Goal: Information Seeking & Learning: Learn about a topic

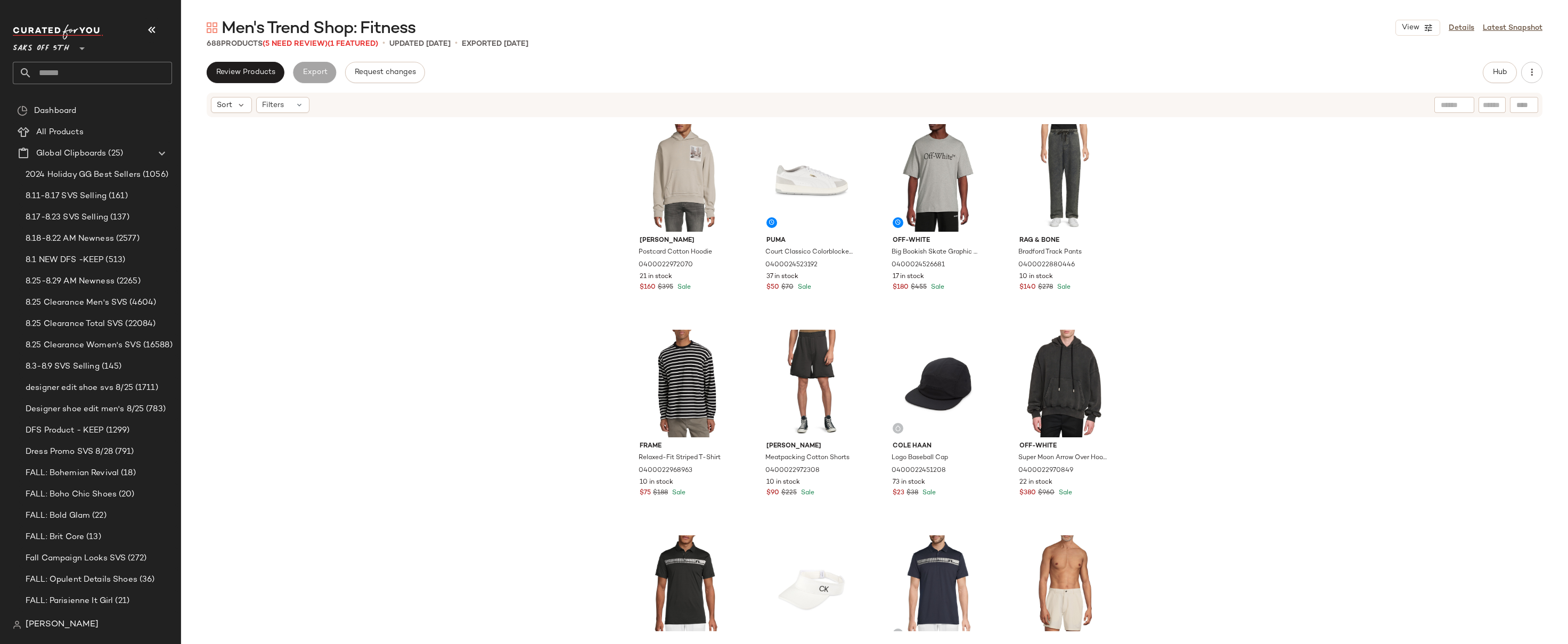
click at [1178, 269] on div "Helmut Lang Postcard Cotton Hoodie 0400022972070 21 in stock $160 $395 Sale Pum…" at bounding box center [875, 375] width 1387 height 513
click at [1184, 261] on div "Helmut Lang Postcard Cotton Hoodie 0400022972070 21 in stock $160 $395 Sale Pum…" at bounding box center [875, 375] width 1387 height 513
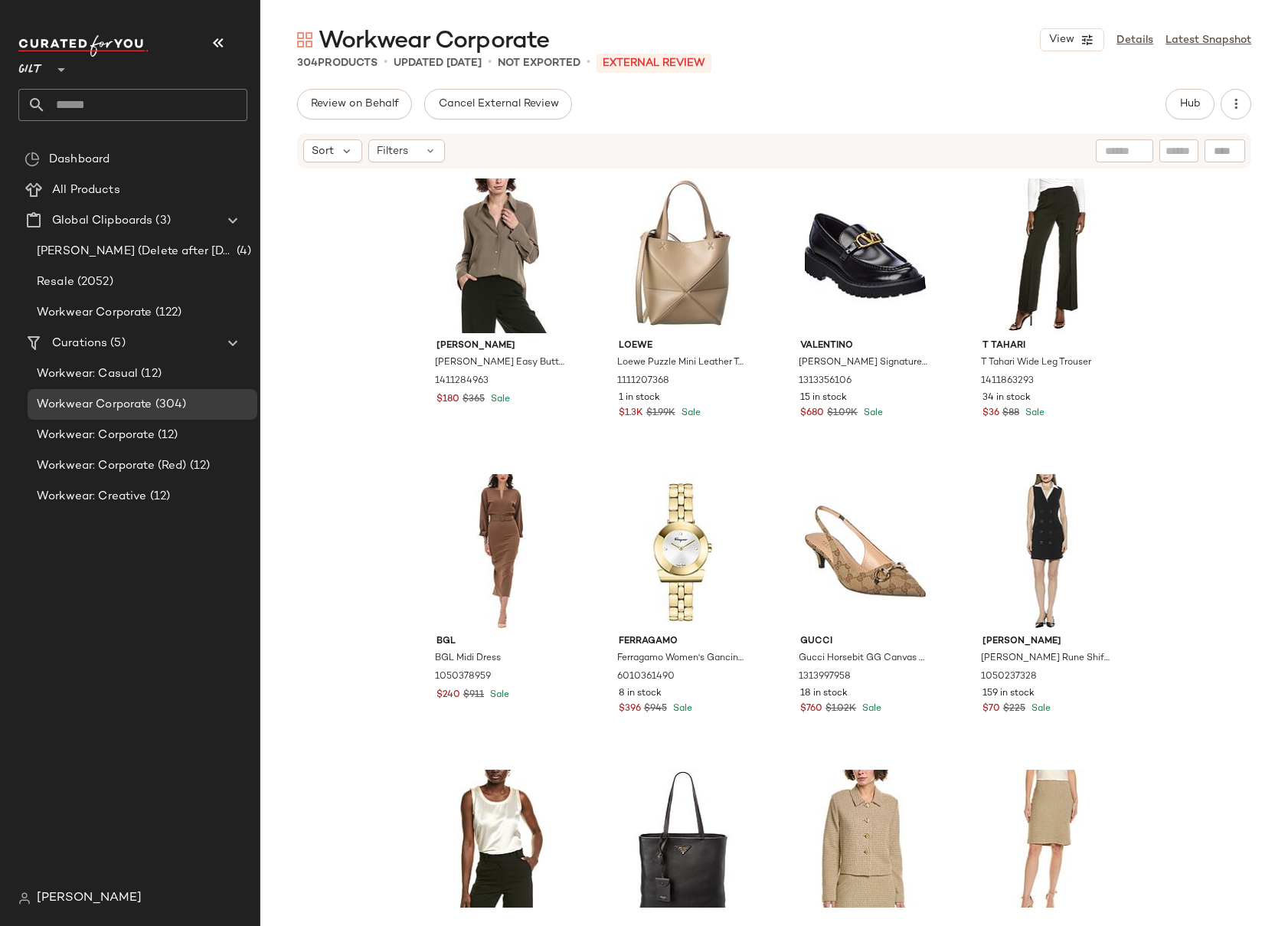
click at [38, 72] on span "Gilt" at bounding box center [30, 66] width 25 height 28
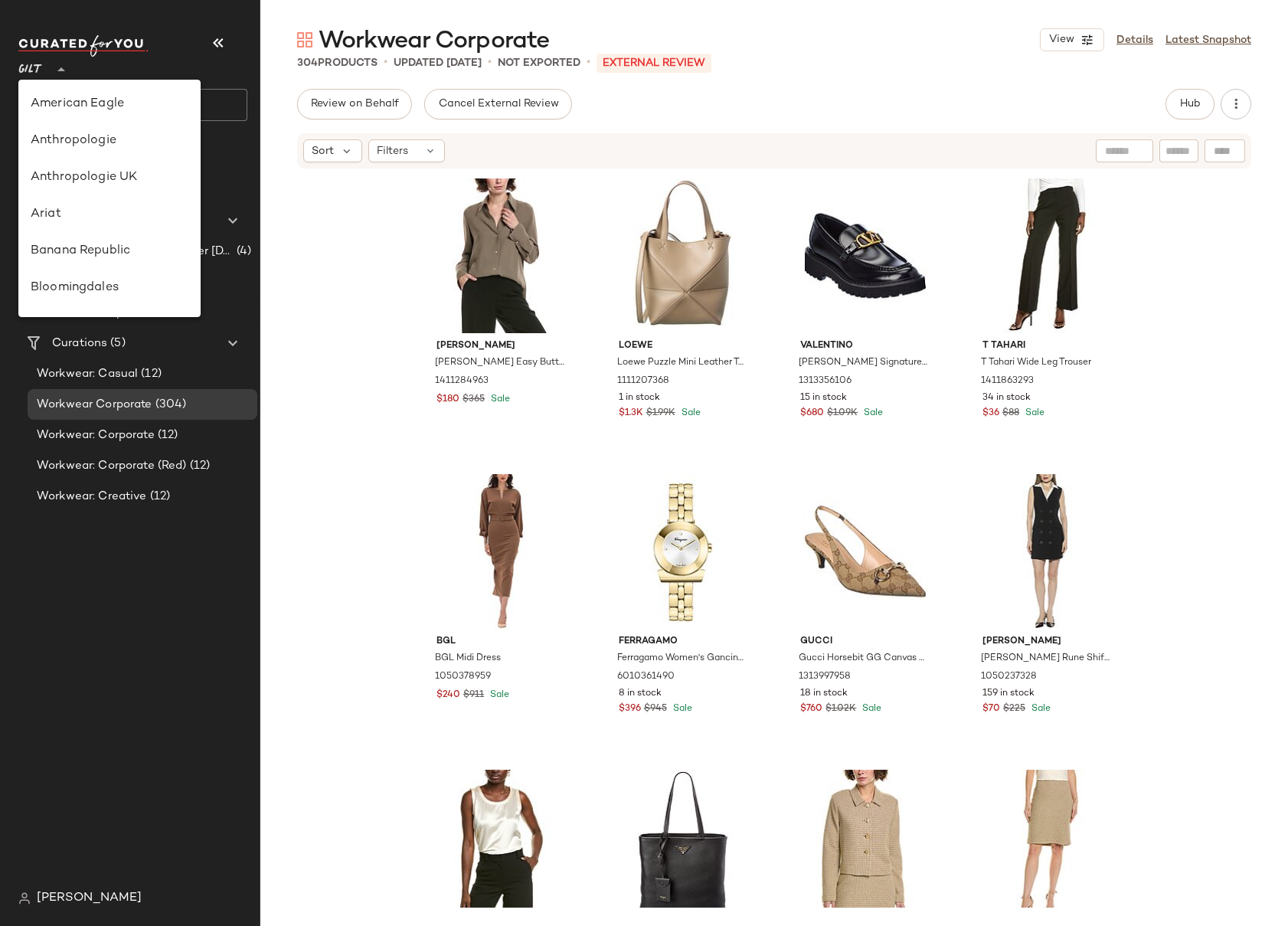
scroll to position [367, 0]
type input "**"
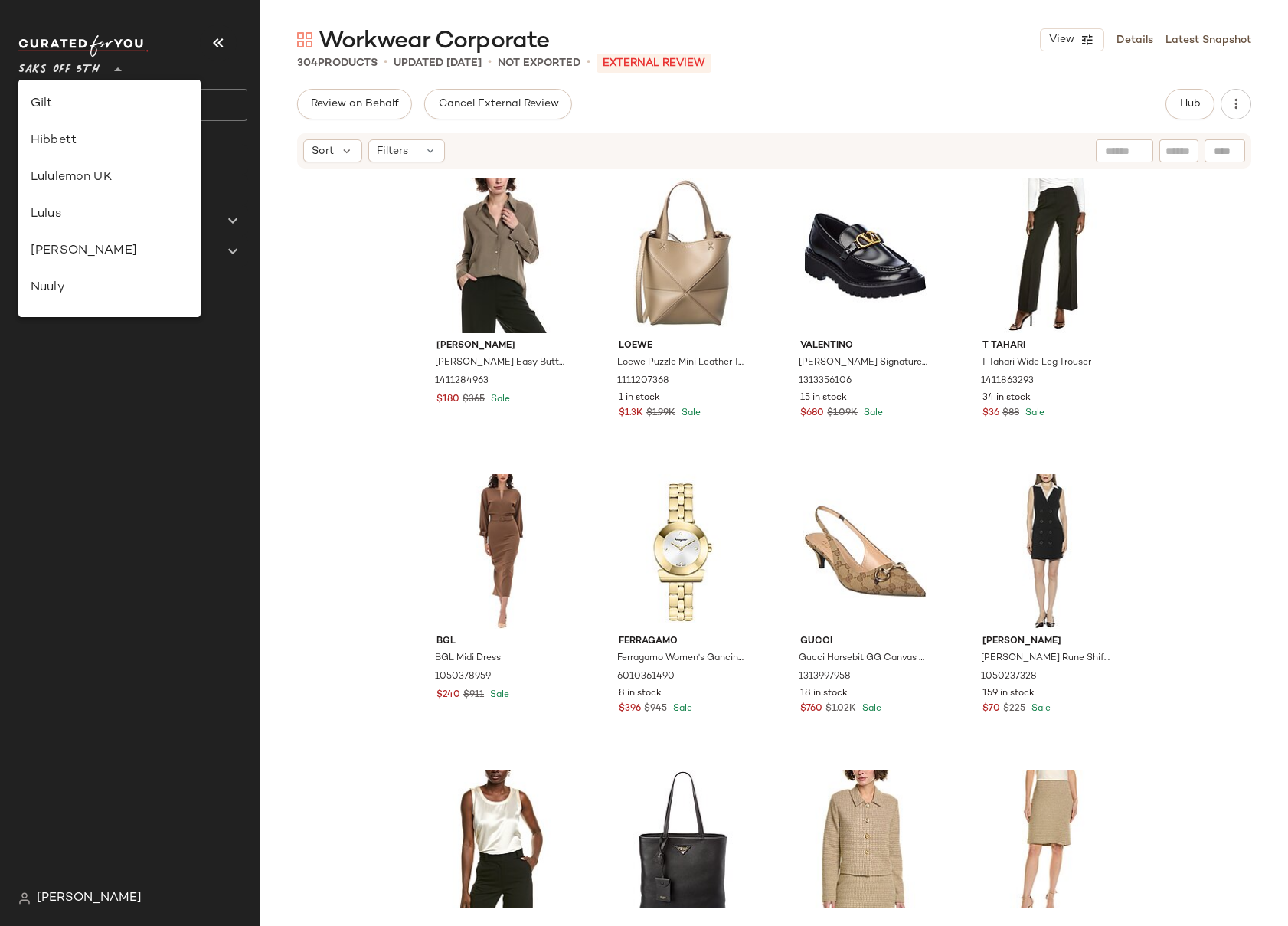
scroll to position [715, 0]
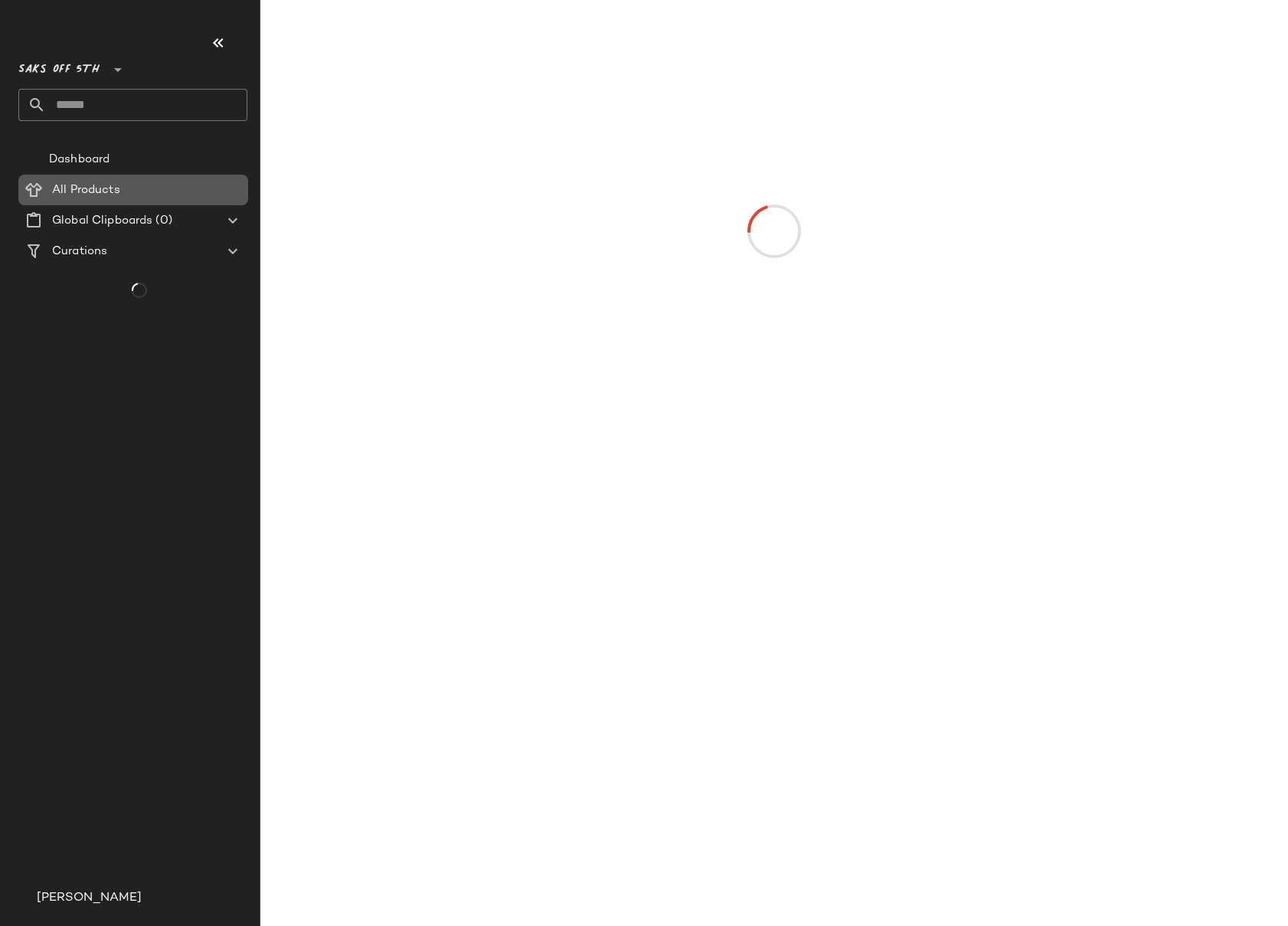
click at [81, 203] on Products "All Products" at bounding box center [132, 190] width 229 height 30
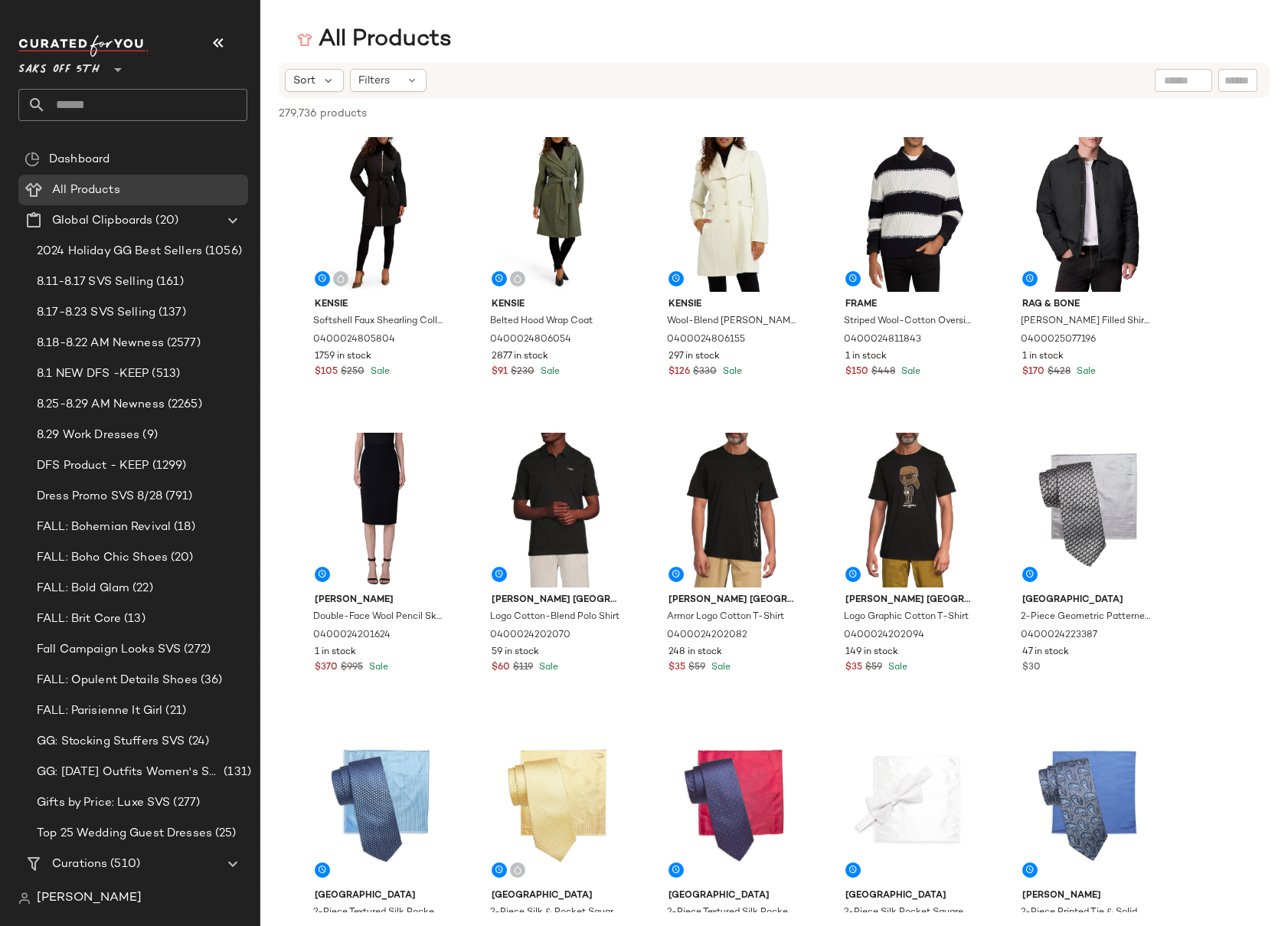
click at [126, 110] on input "text" at bounding box center [146, 105] width 202 height 32
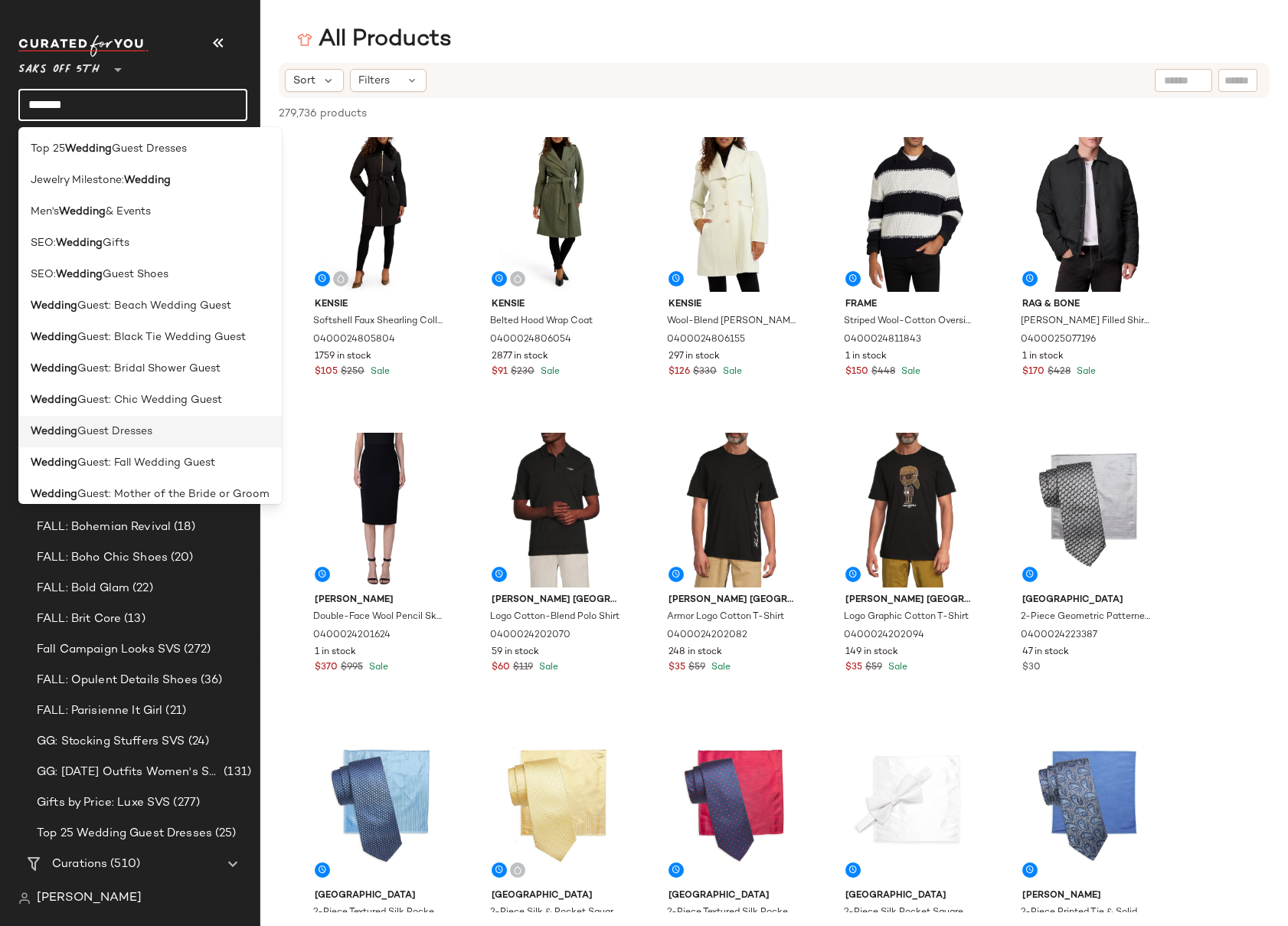
type input "*******"
click at [132, 425] on span "Guest Dresses" at bounding box center [114, 431] width 75 height 16
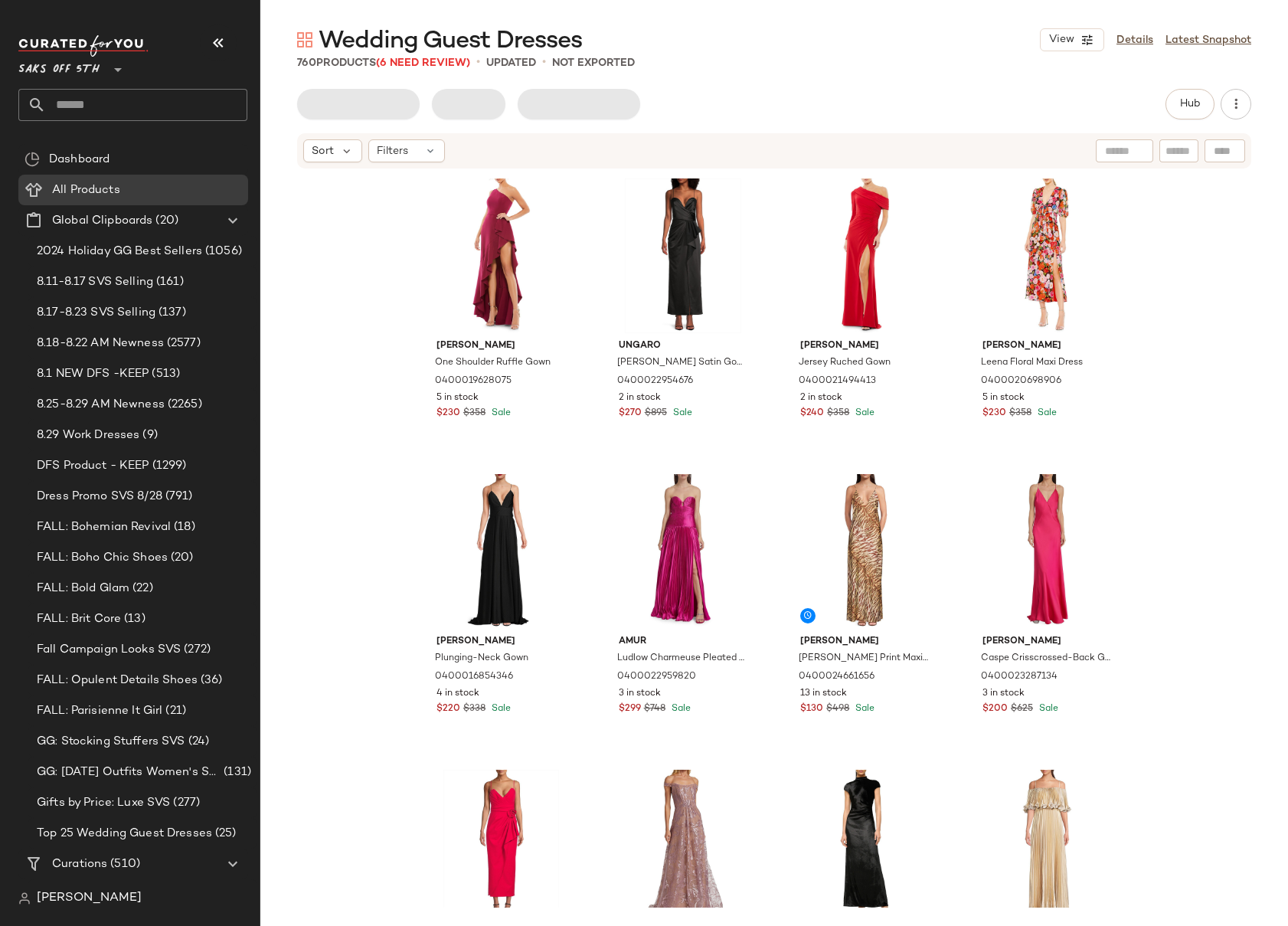
click at [1187, 385] on div "[PERSON_NAME] One Shoulder Ruffle Gown 0400019628075 5 in stock $230 $358 Sale …" at bounding box center [774, 539] width 1027 height 738
click at [1163, 446] on div "[PERSON_NAME] One Shoulder Ruffle Gown 0400019628075 5 in stock $230 $358 Sale …" at bounding box center [774, 539] width 1027 height 738
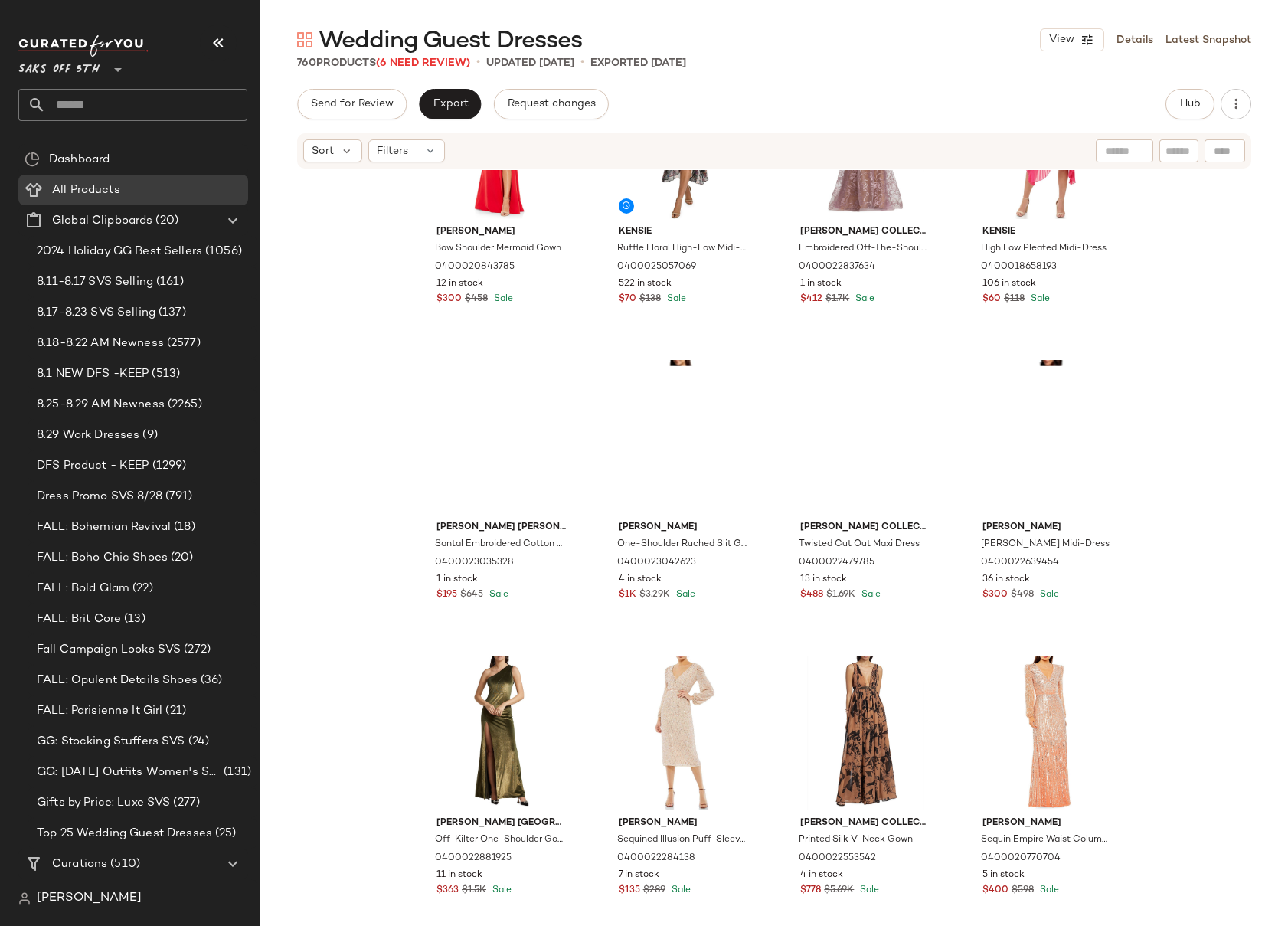
scroll to position [1381, 0]
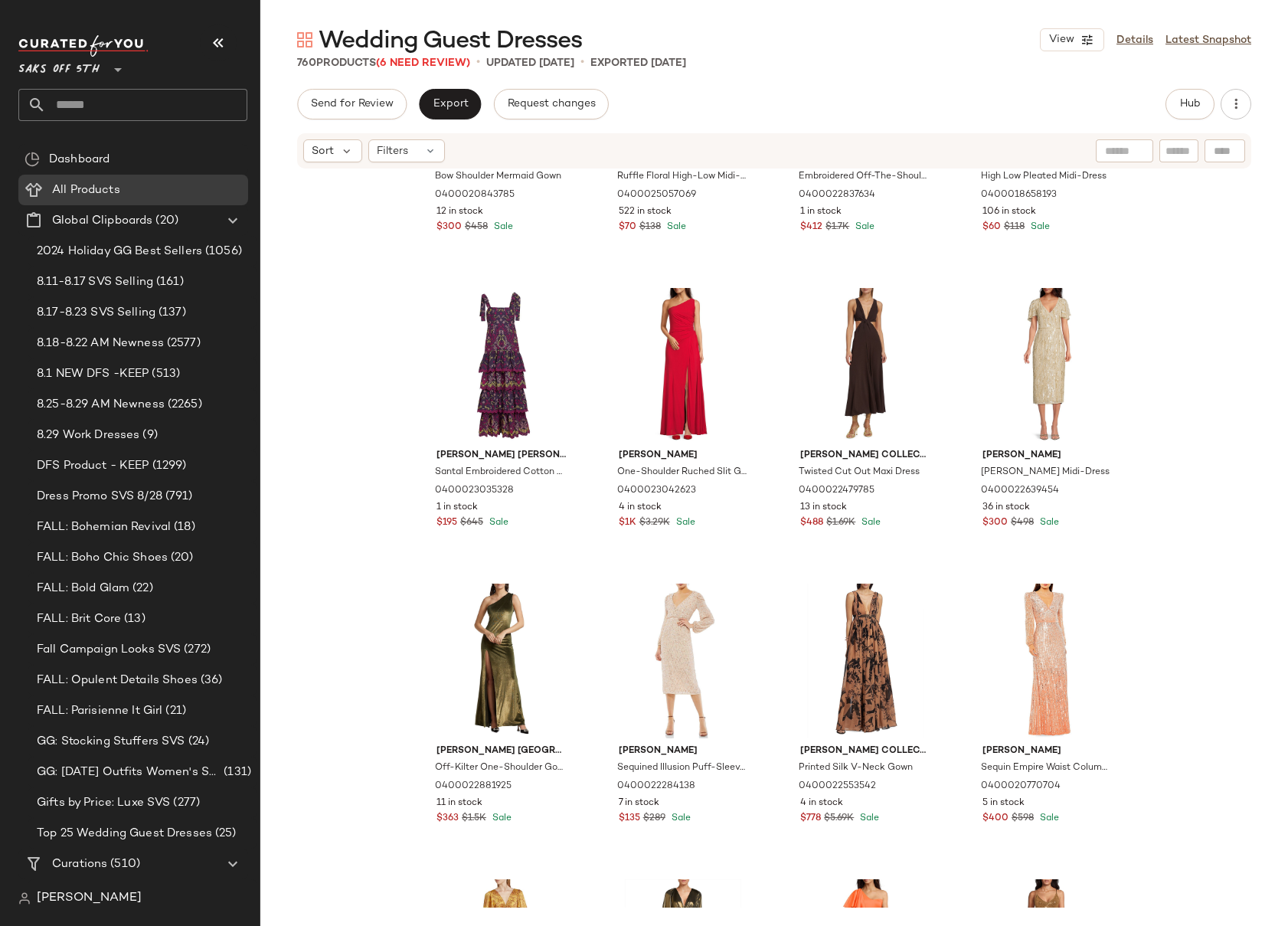
click at [1164, 507] on div "[PERSON_NAME] Bow Shoulder Mermaid Gown 0400020843785 12 in stock $300 $458 Sal…" at bounding box center [774, 539] width 1027 height 738
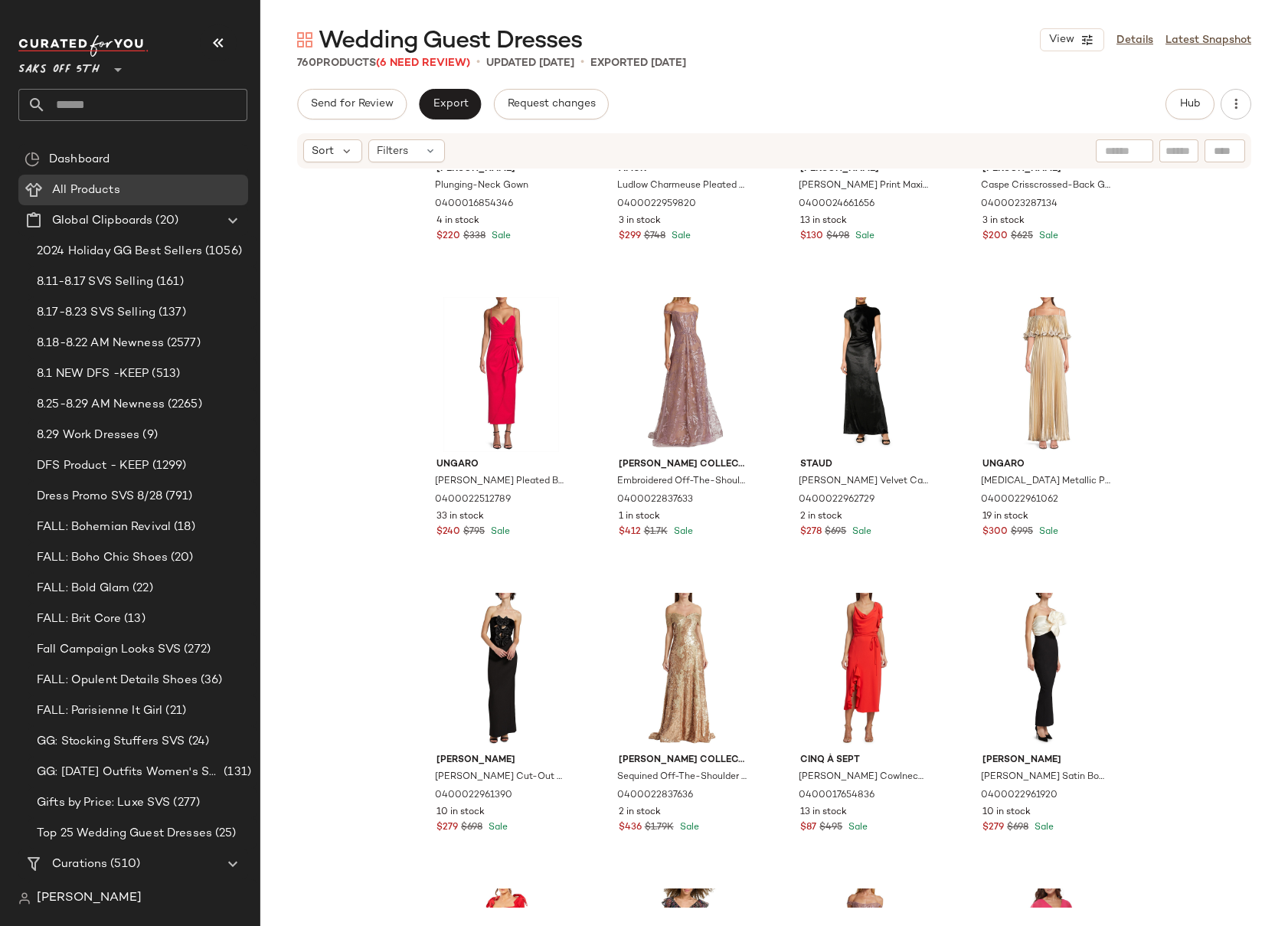
scroll to position [0, 0]
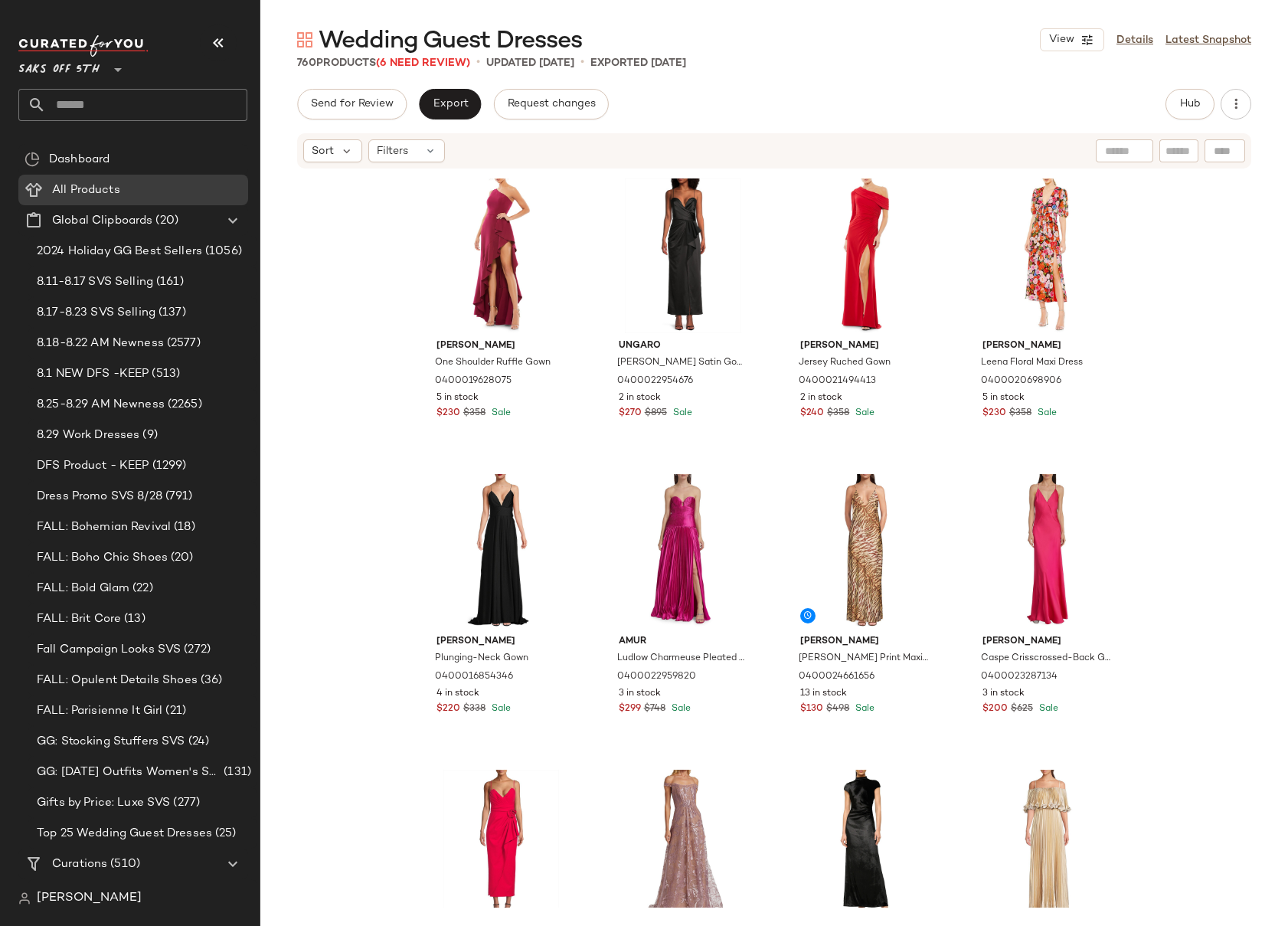
click at [1163, 347] on div "[PERSON_NAME] One Shoulder Ruffle Gown 0400019628075 5 in stock $230 $358 Sale …" at bounding box center [774, 539] width 1027 height 738
click at [1168, 418] on div "[PERSON_NAME] One Shoulder Ruffle Gown 0400019628075 5 in stock $230 $358 Sale …" at bounding box center [774, 539] width 1027 height 738
